Goal: Task Accomplishment & Management: Use online tool/utility

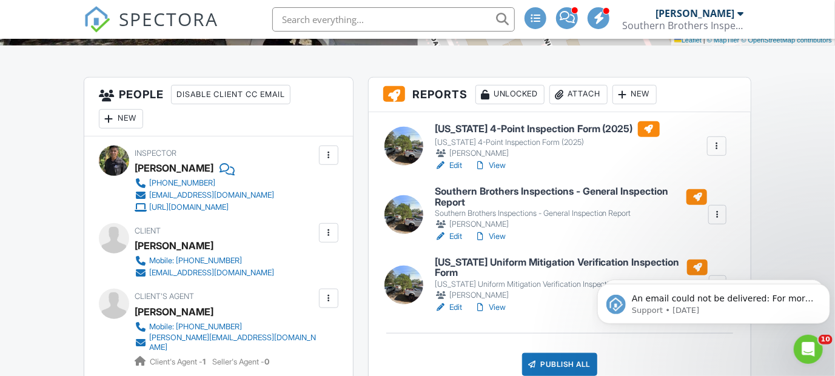
scroll to position [364, 0]
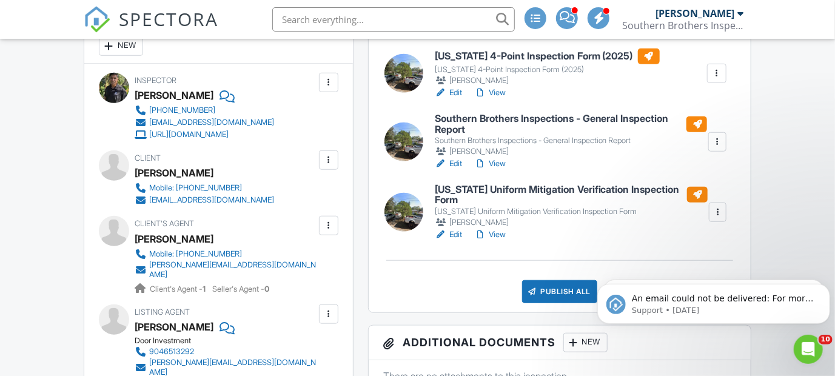
click at [491, 235] on link "View" at bounding box center [490, 235] width 32 height 12
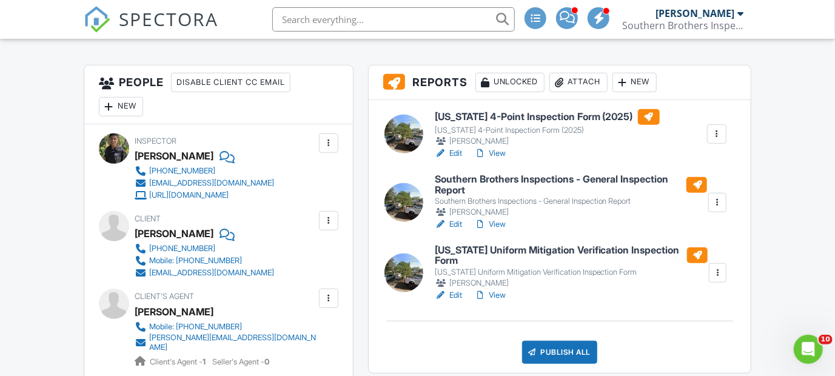
click at [449, 222] on link "Edit" at bounding box center [448, 224] width 27 height 12
